Goal: Find specific page/section: Find specific page/section

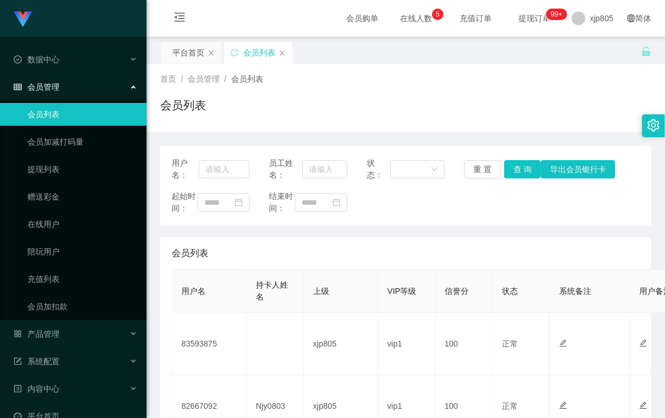
click at [416, 200] on div "起始时间： 结束时间：" at bounding box center [406, 203] width 468 height 24
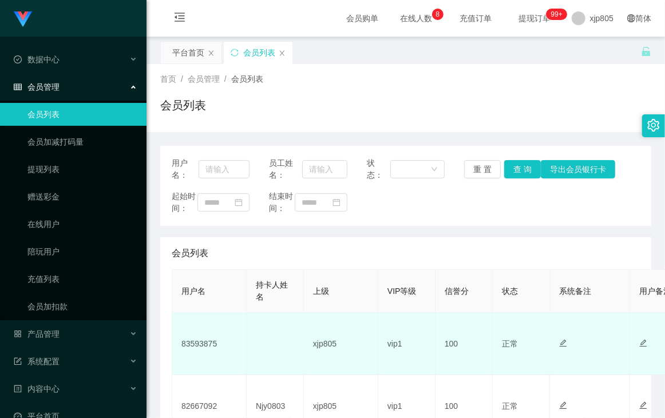
scroll to position [88, 0]
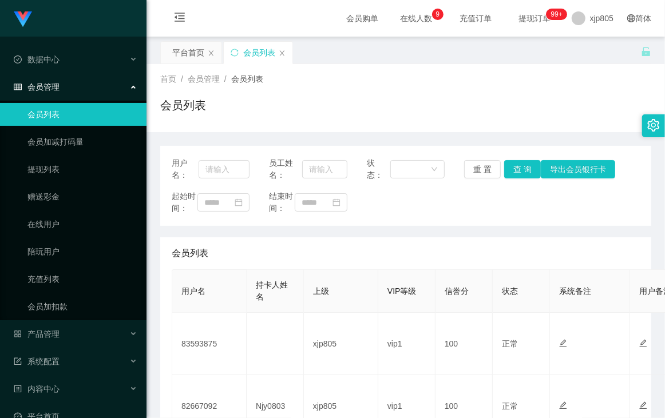
scroll to position [88, 0]
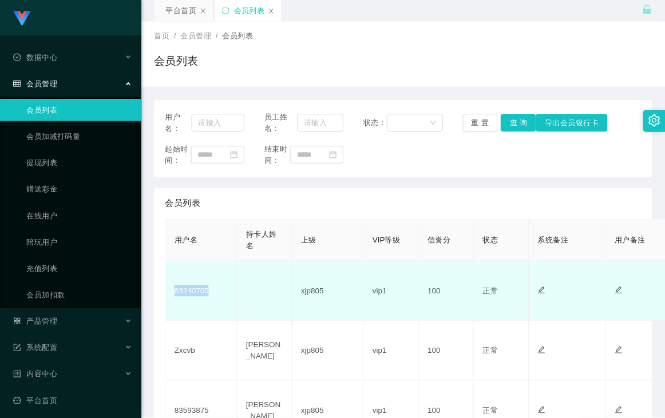
scroll to position [41, 0]
